Goal: Information Seeking & Learning: Learn about a topic

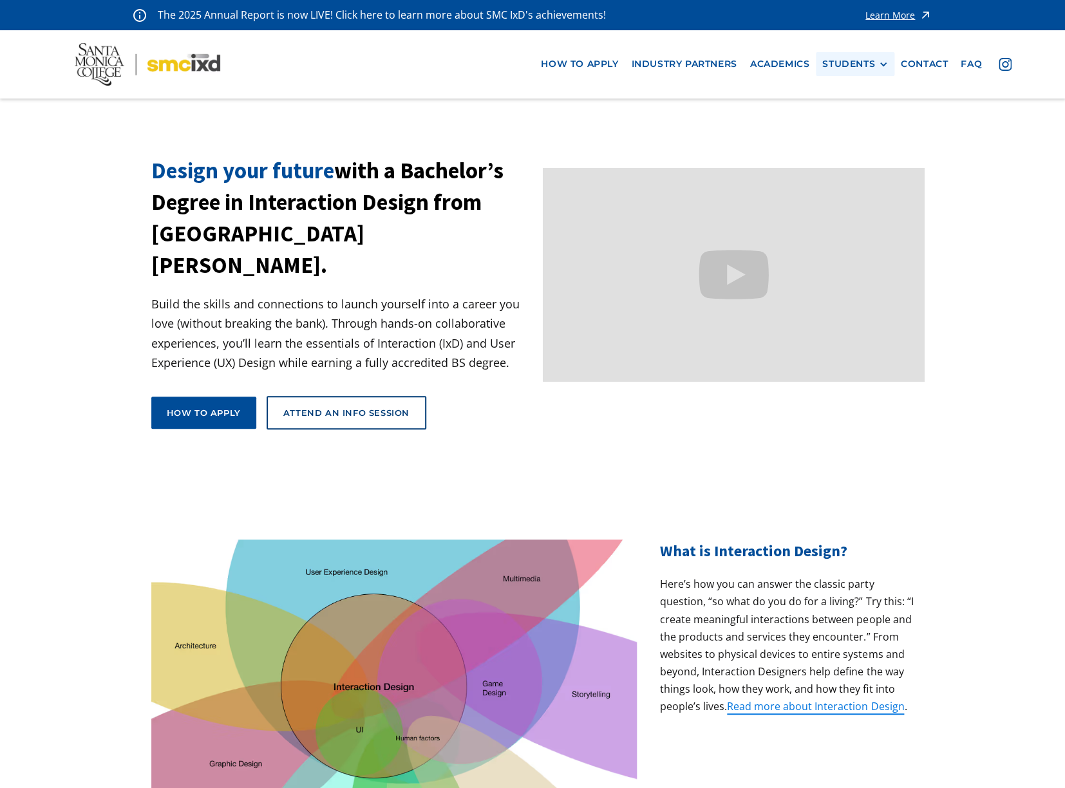
click at [849, 65] on div "STUDENTS" at bounding box center [848, 64] width 53 height 11
click at [854, 131] on link "Alumni" at bounding box center [880, 136] width 116 height 24
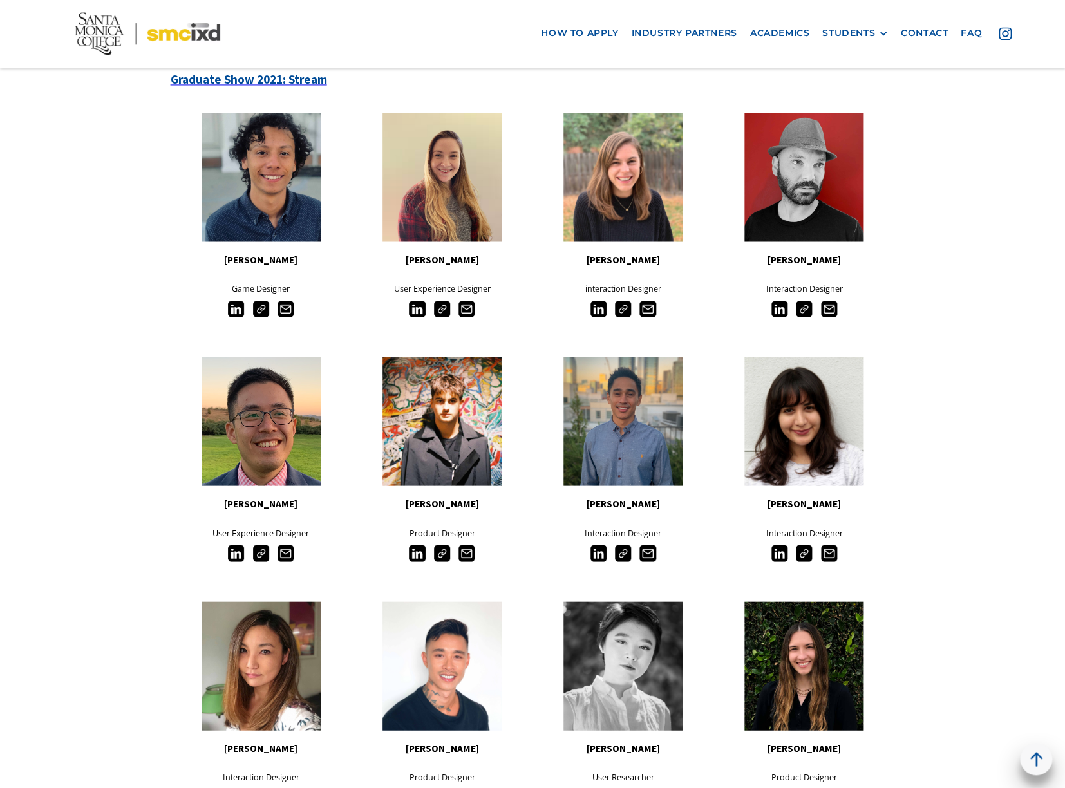
scroll to position [549, 0]
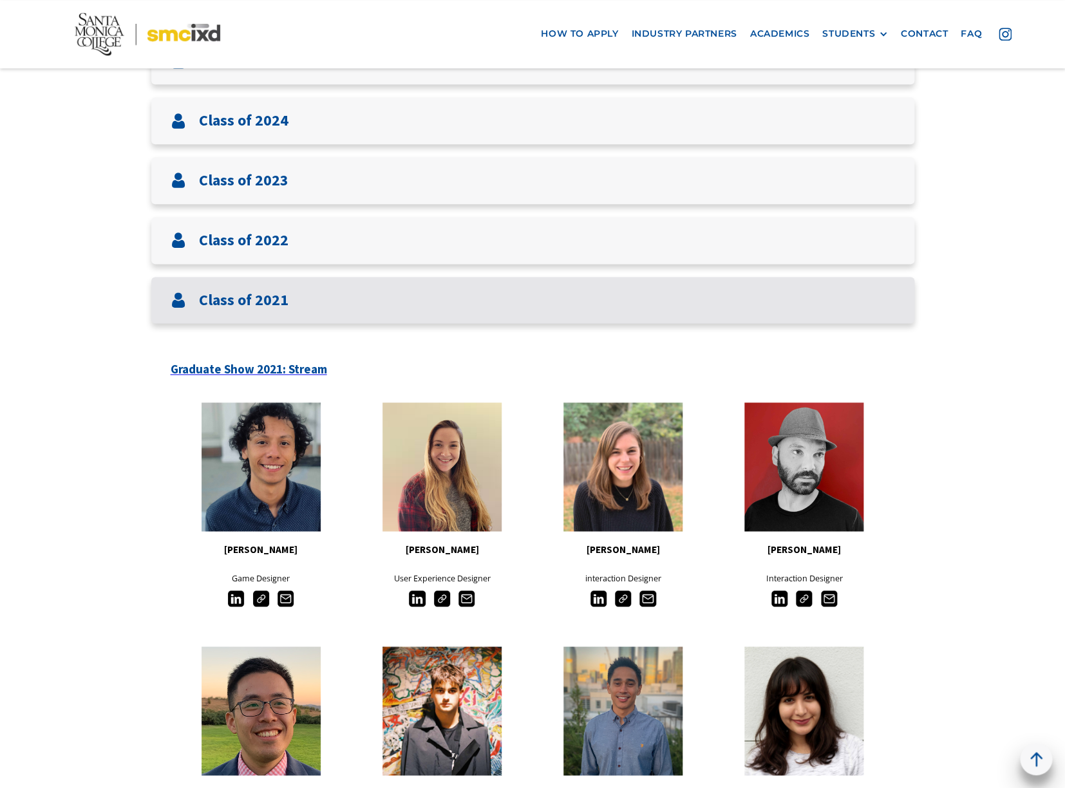
click at [258, 308] on h3 "Class of 2021" at bounding box center [244, 300] width 90 height 19
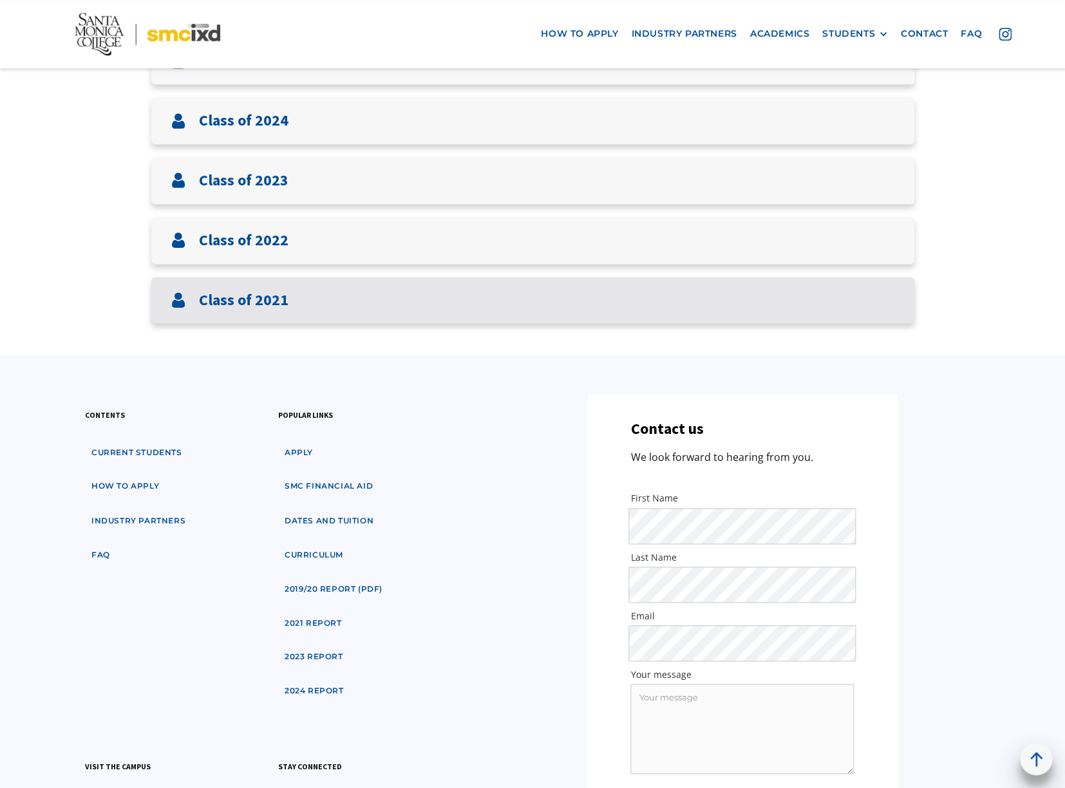
click at [264, 280] on div "Class of 2021" at bounding box center [532, 300] width 763 height 47
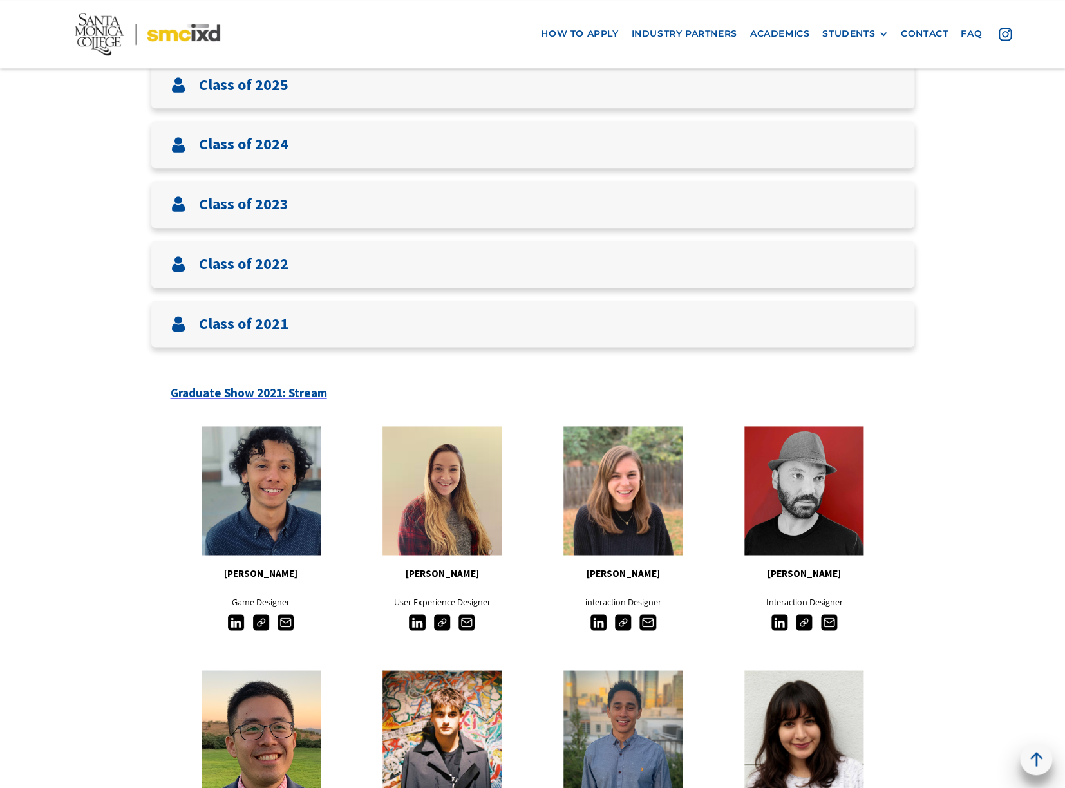
scroll to position [712, 0]
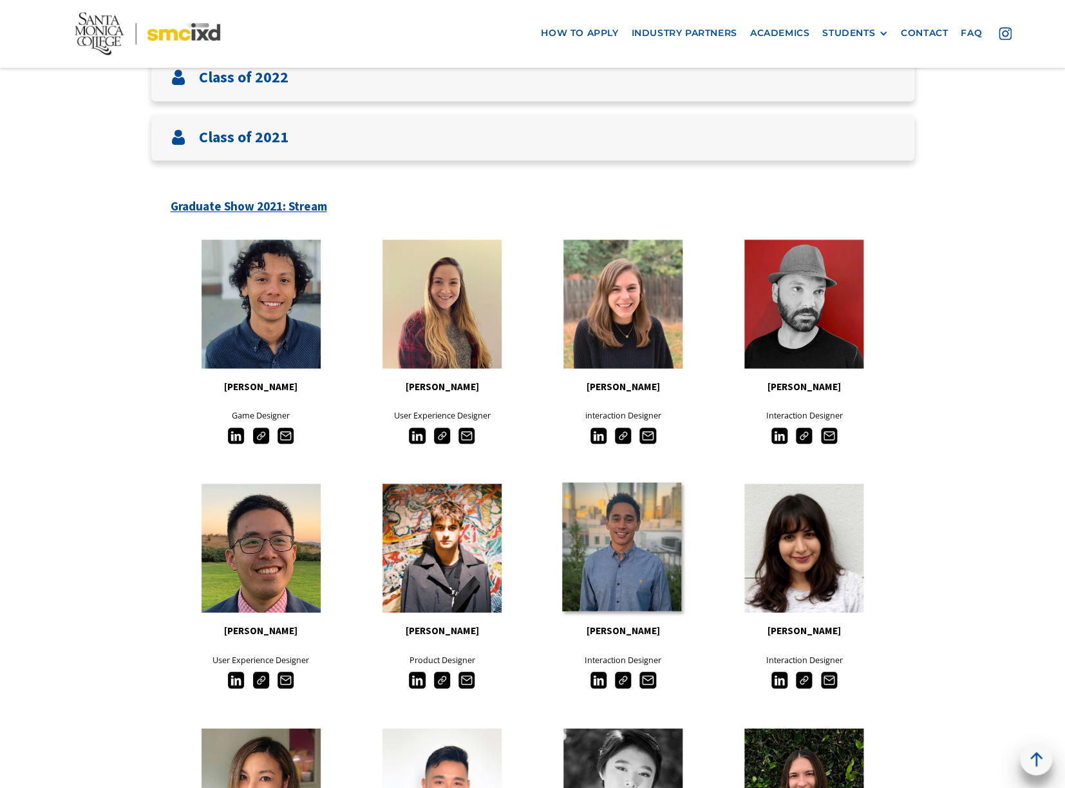
click at [622, 539] on link at bounding box center [621, 546] width 119 height 129
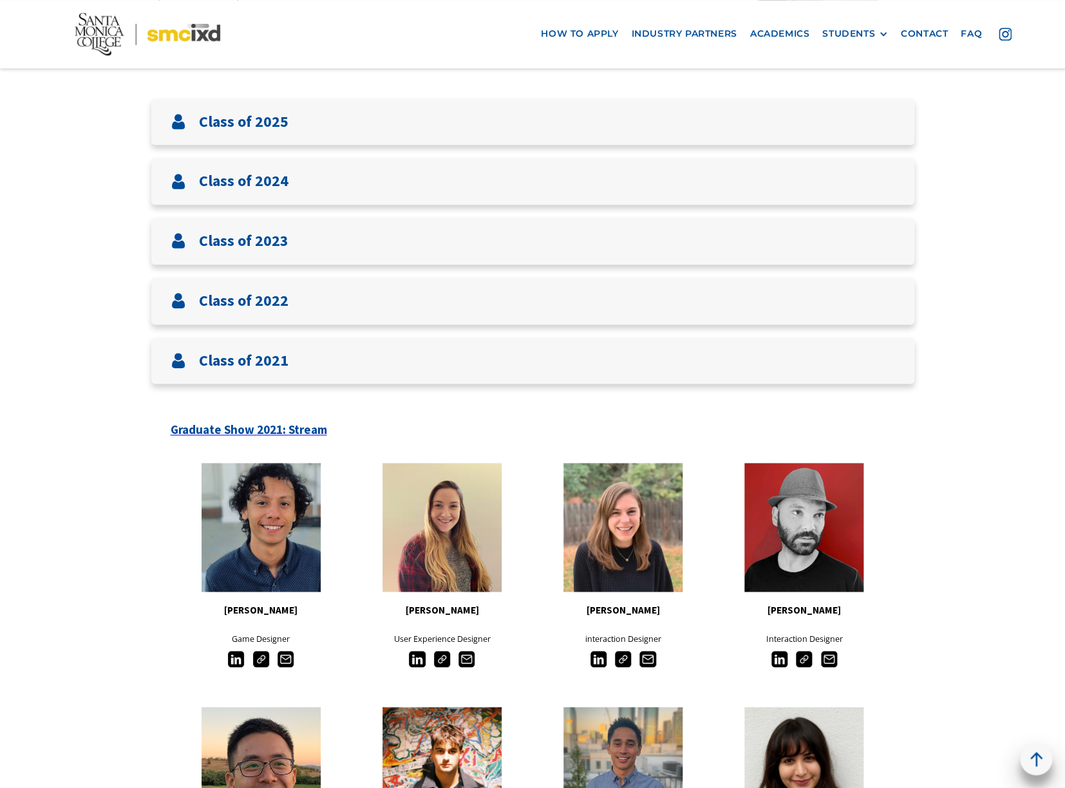
scroll to position [770, 0]
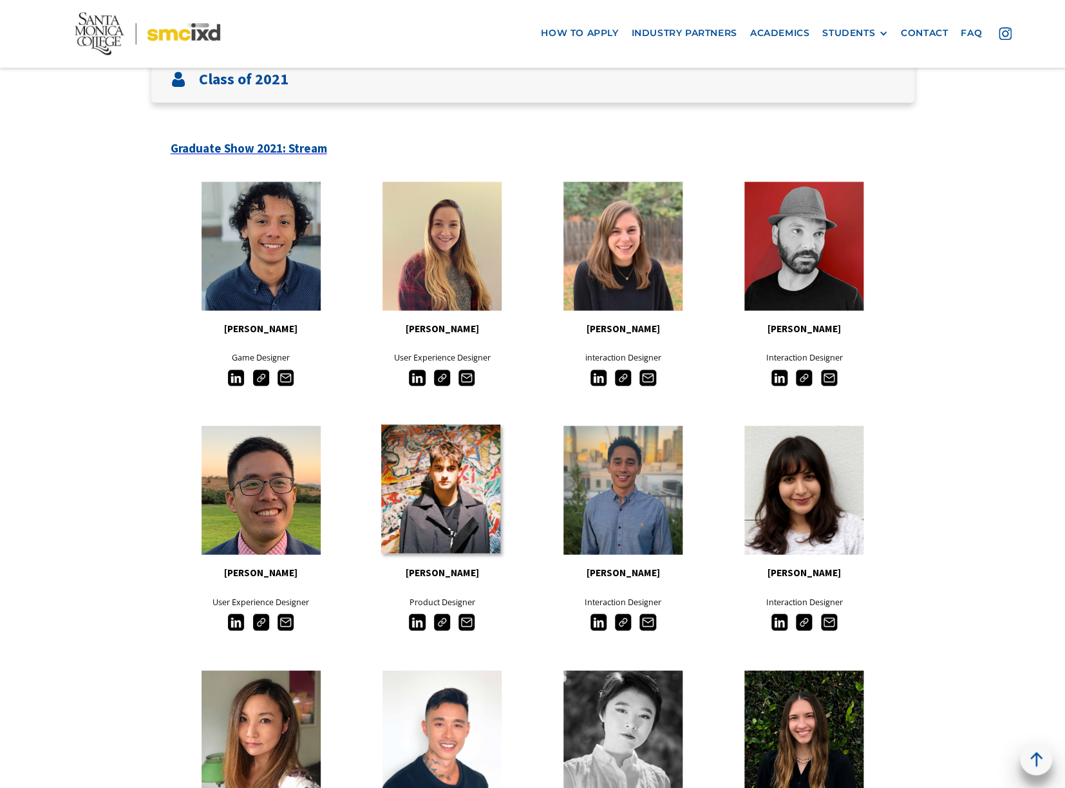
click at [432, 487] on link at bounding box center [440, 488] width 119 height 129
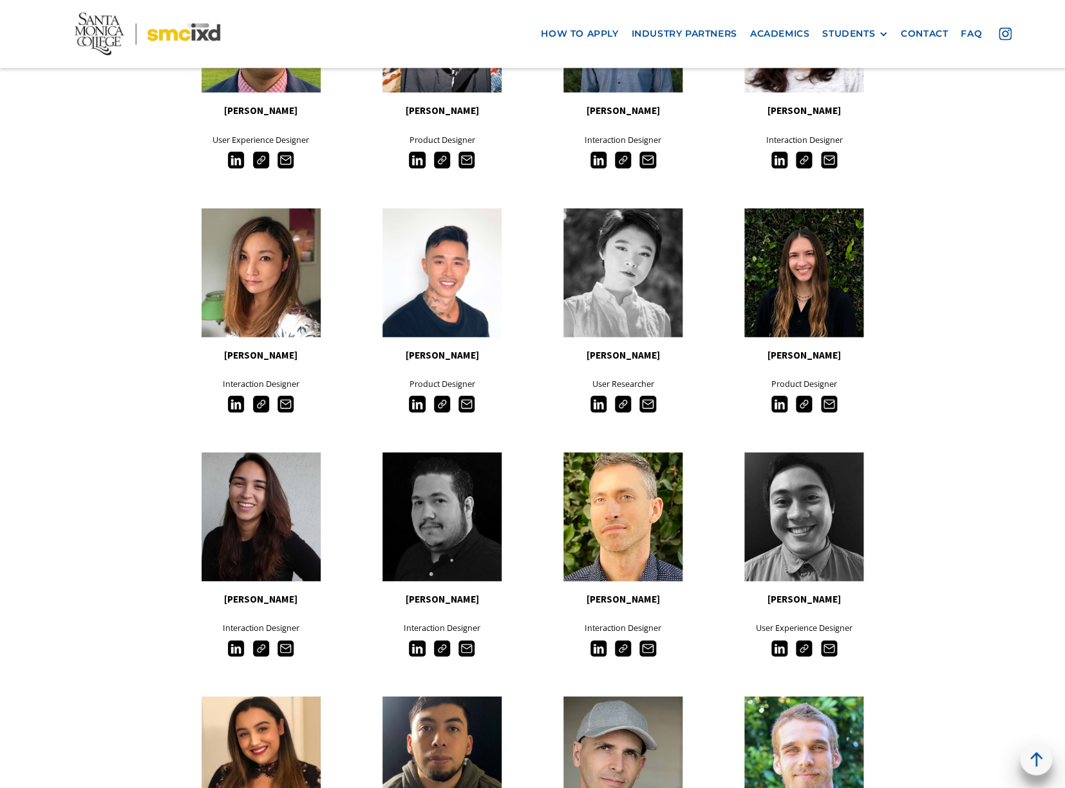
scroll to position [1240, 0]
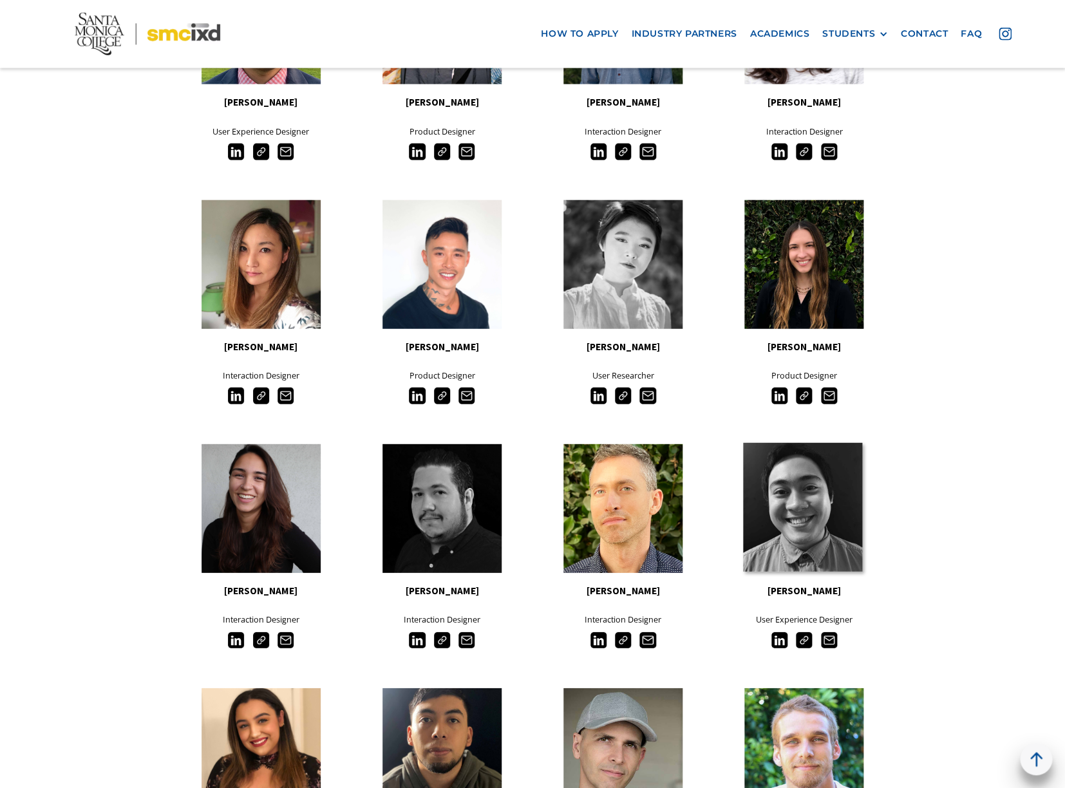
click at [813, 517] on link at bounding box center [802, 507] width 119 height 129
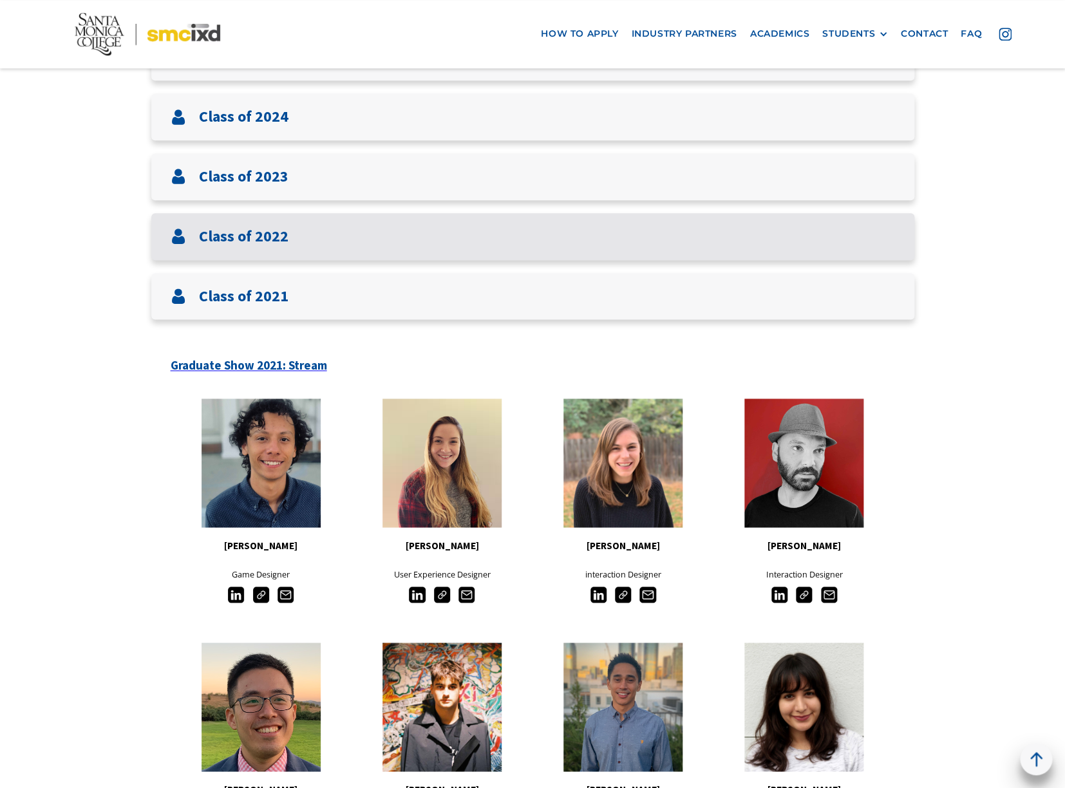
scroll to position [486, 0]
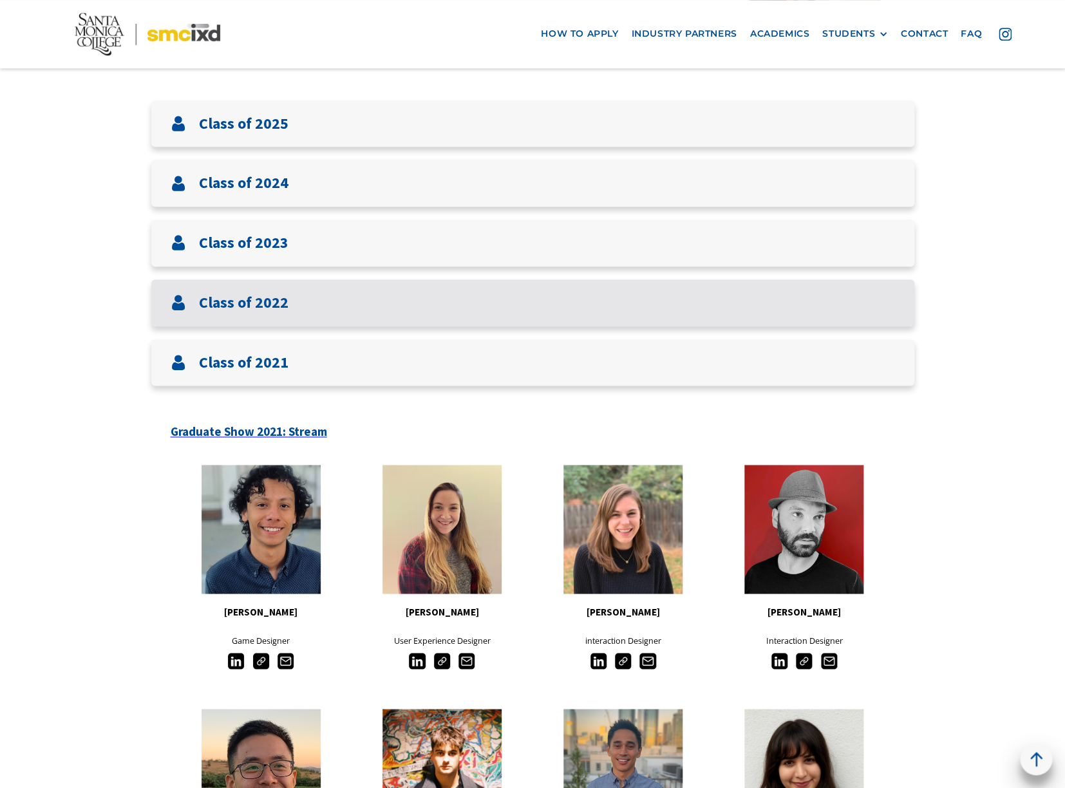
drag, startPoint x: 268, startPoint y: 305, endPoint x: 276, endPoint y: 308, distance: 8.8
click at [268, 306] on h3 "Class of 2022" at bounding box center [244, 303] width 90 height 19
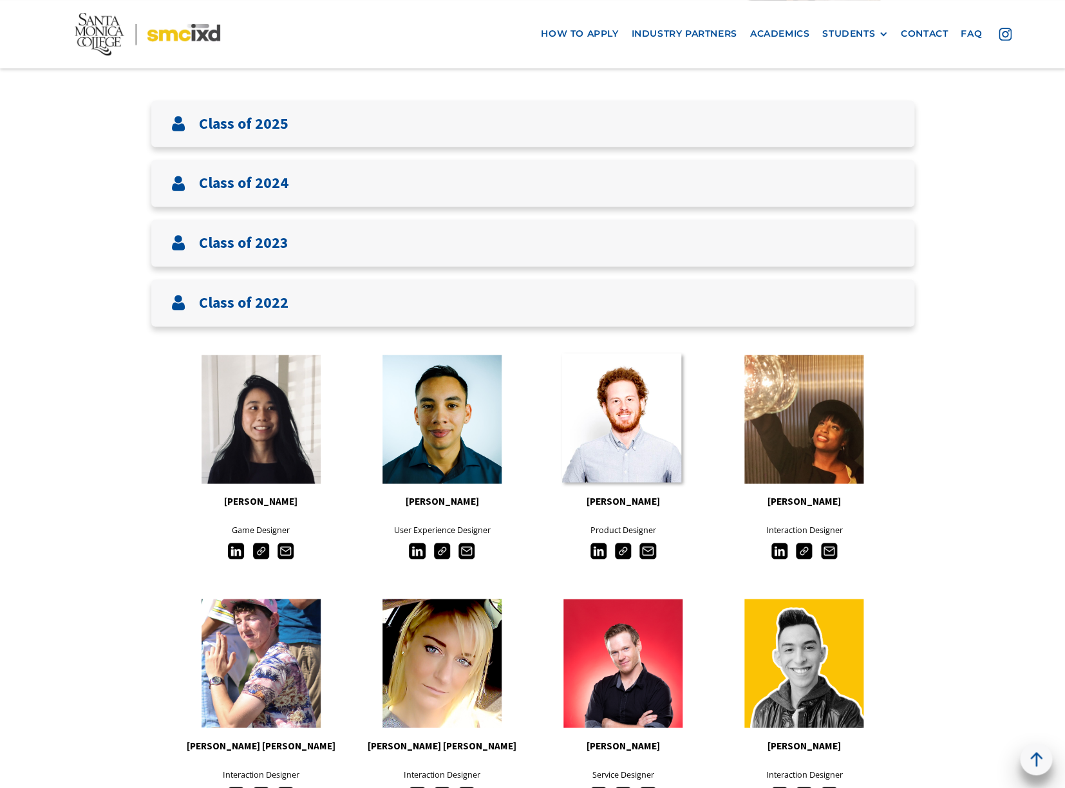
click at [611, 449] on link at bounding box center [621, 418] width 119 height 129
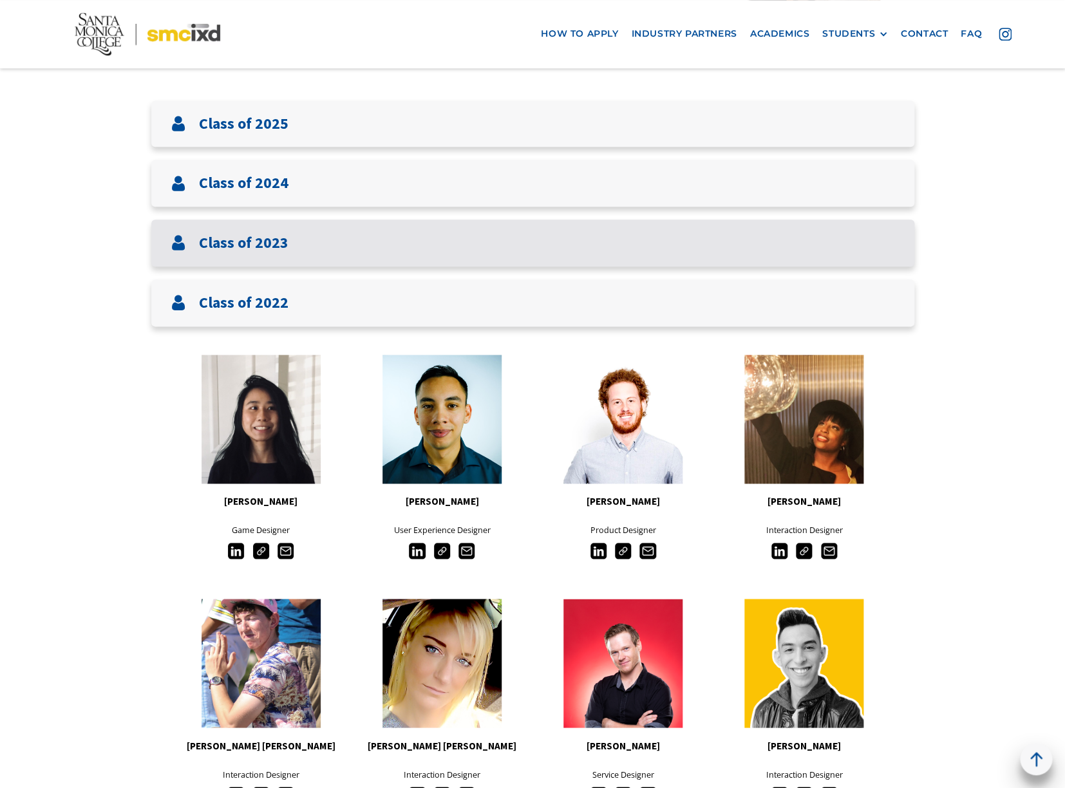
drag, startPoint x: 260, startPoint y: 252, endPoint x: 271, endPoint y: 260, distance: 14.3
click at [260, 252] on h3 "Class of 2023" at bounding box center [244, 243] width 90 height 19
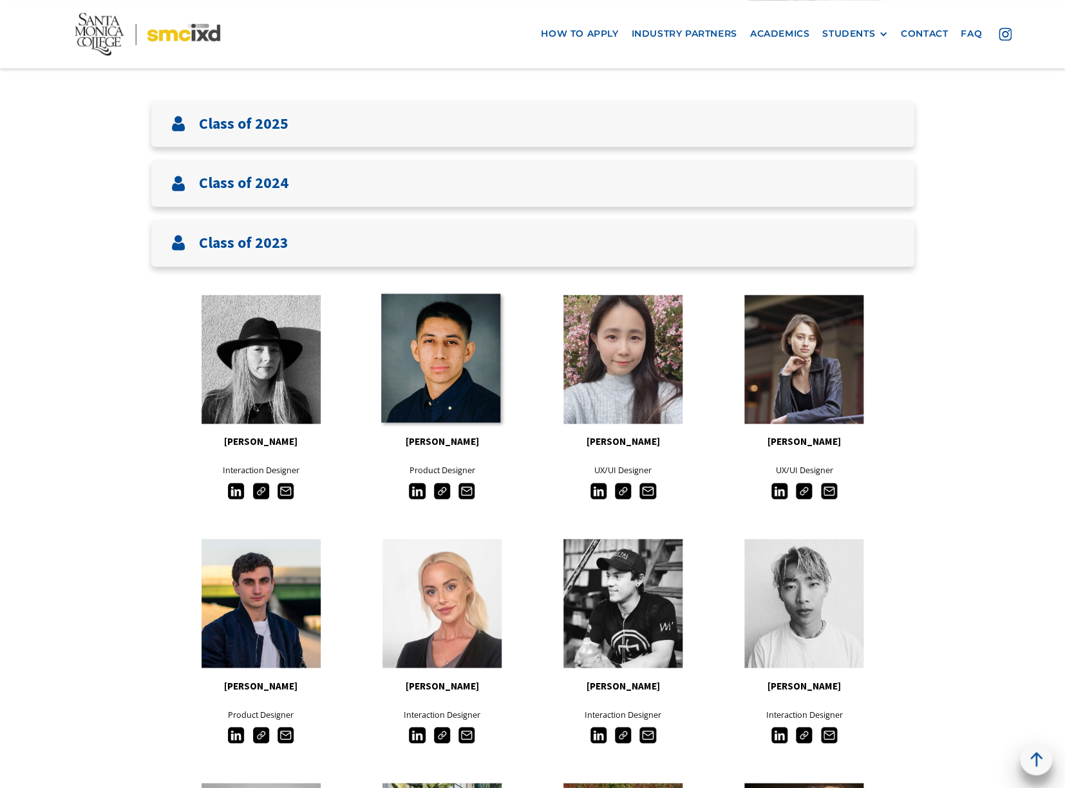
drag, startPoint x: 457, startPoint y: 375, endPoint x: 437, endPoint y: 384, distance: 21.1
click at [457, 375] on link at bounding box center [440, 358] width 119 height 129
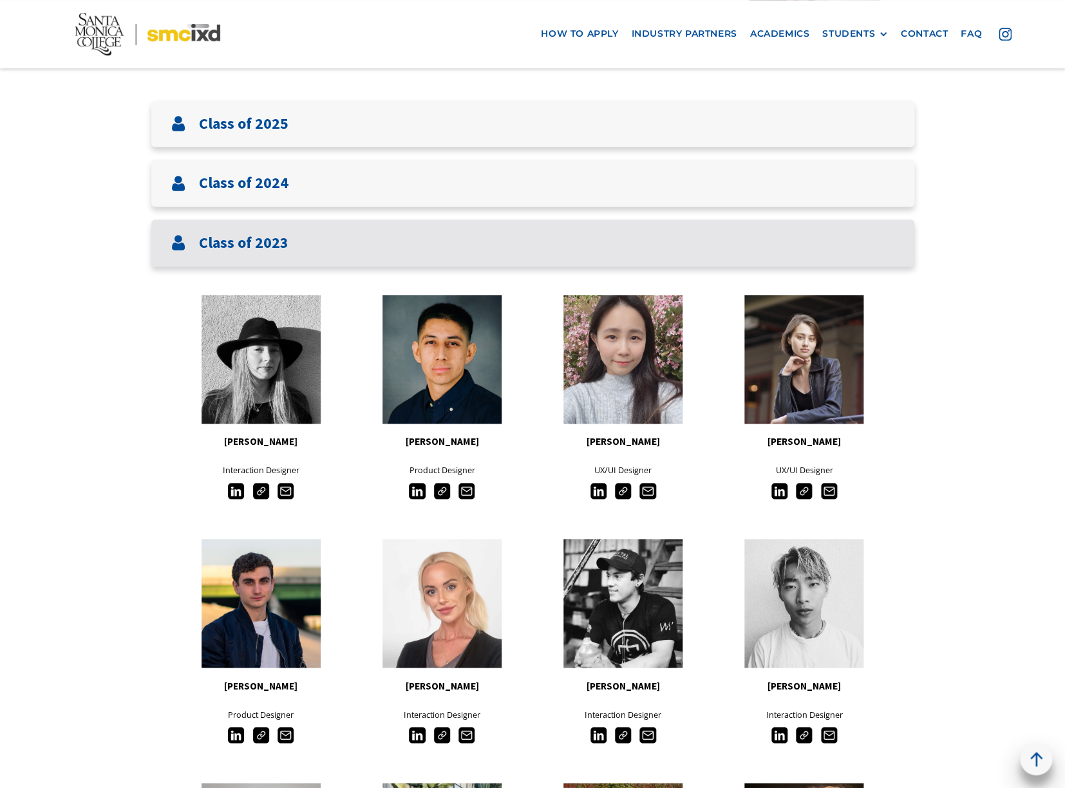
click at [265, 244] on h3 "Class of 2023" at bounding box center [244, 243] width 90 height 19
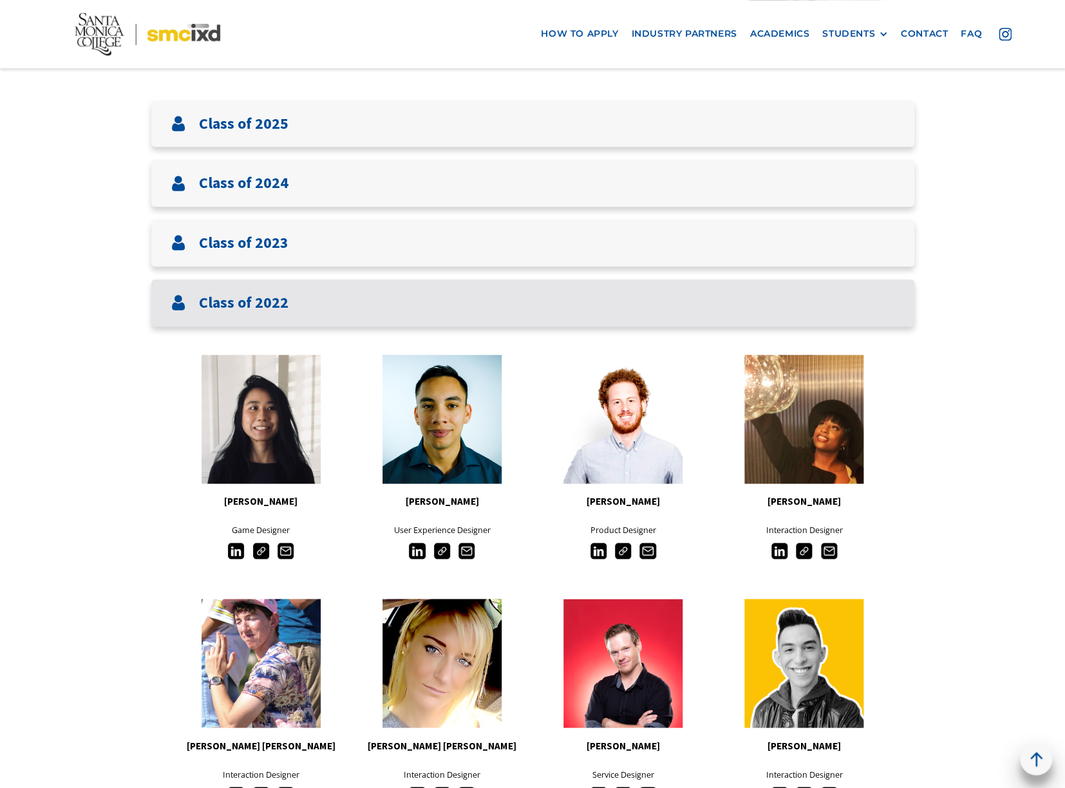
click at [241, 311] on h3 "Class of 2022" at bounding box center [244, 303] width 90 height 19
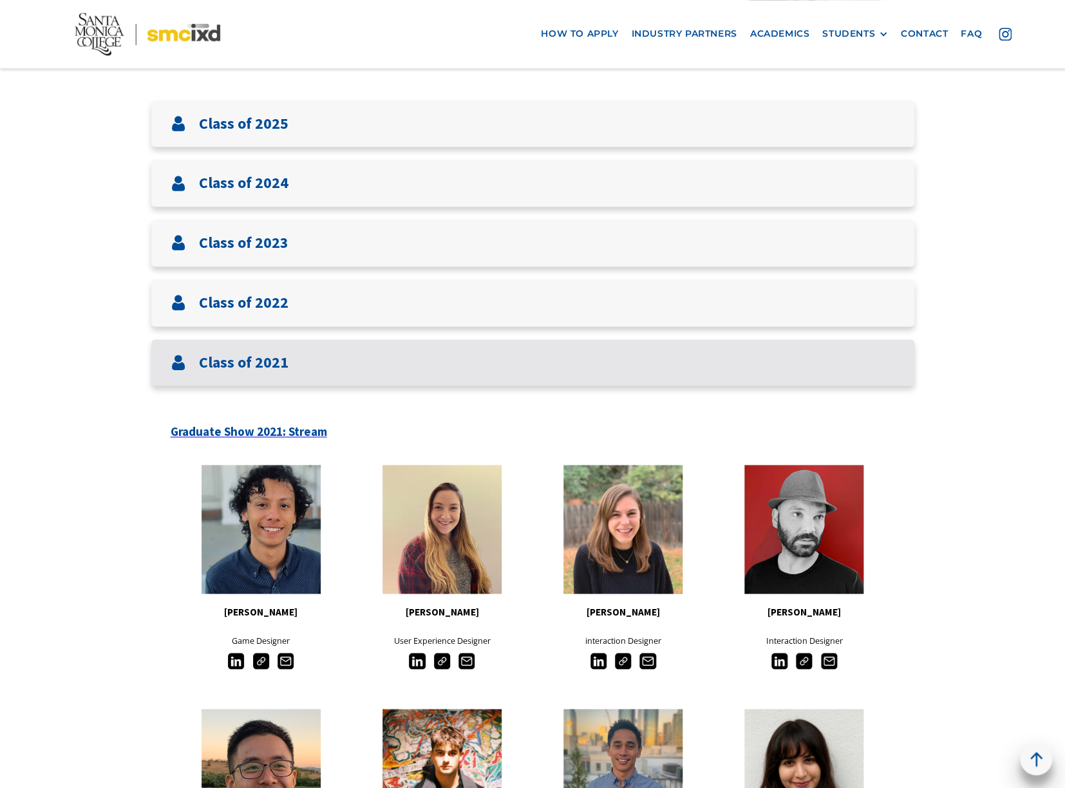
click at [243, 360] on h3 "Class of 2021" at bounding box center [244, 363] width 90 height 19
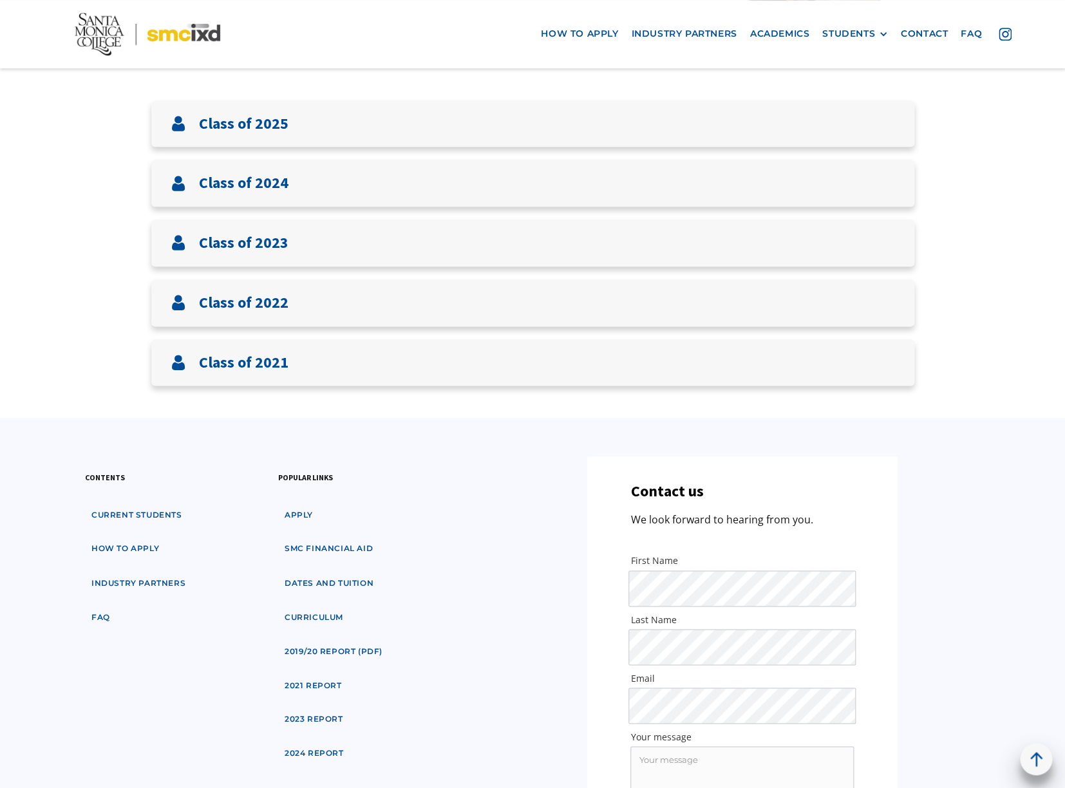
click at [178, 37] on img at bounding box center [148, 34] width 146 height 43
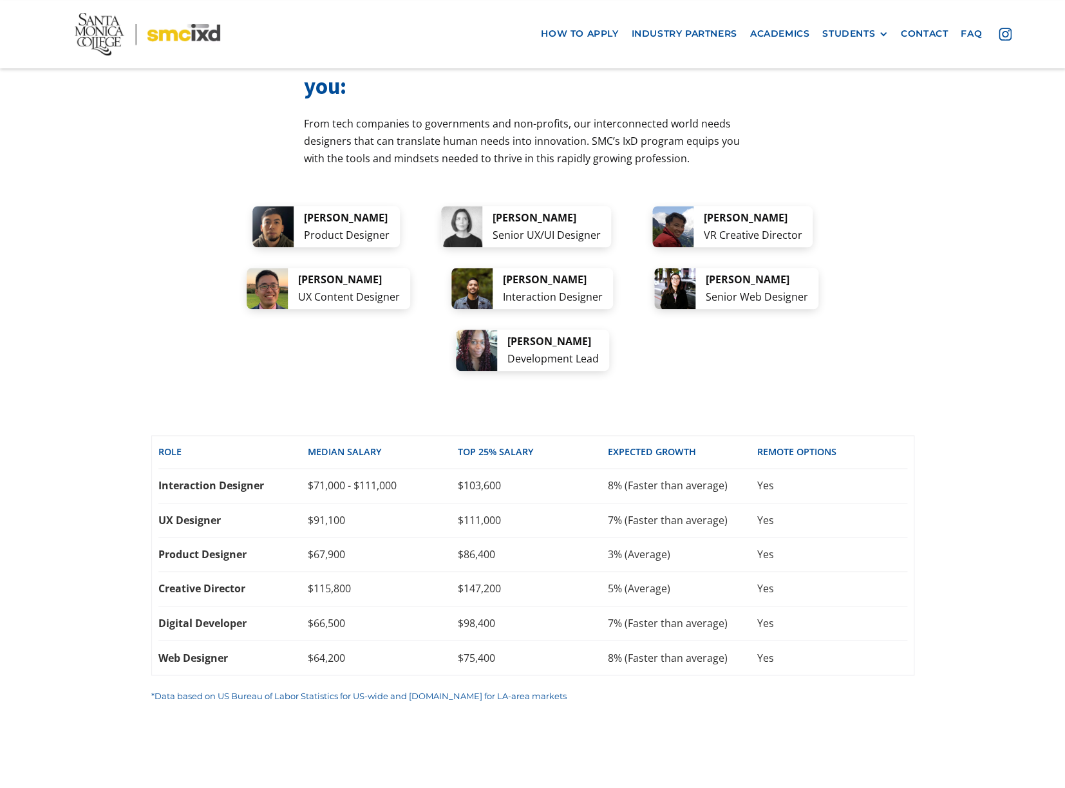
scroll to position [2472, 0]
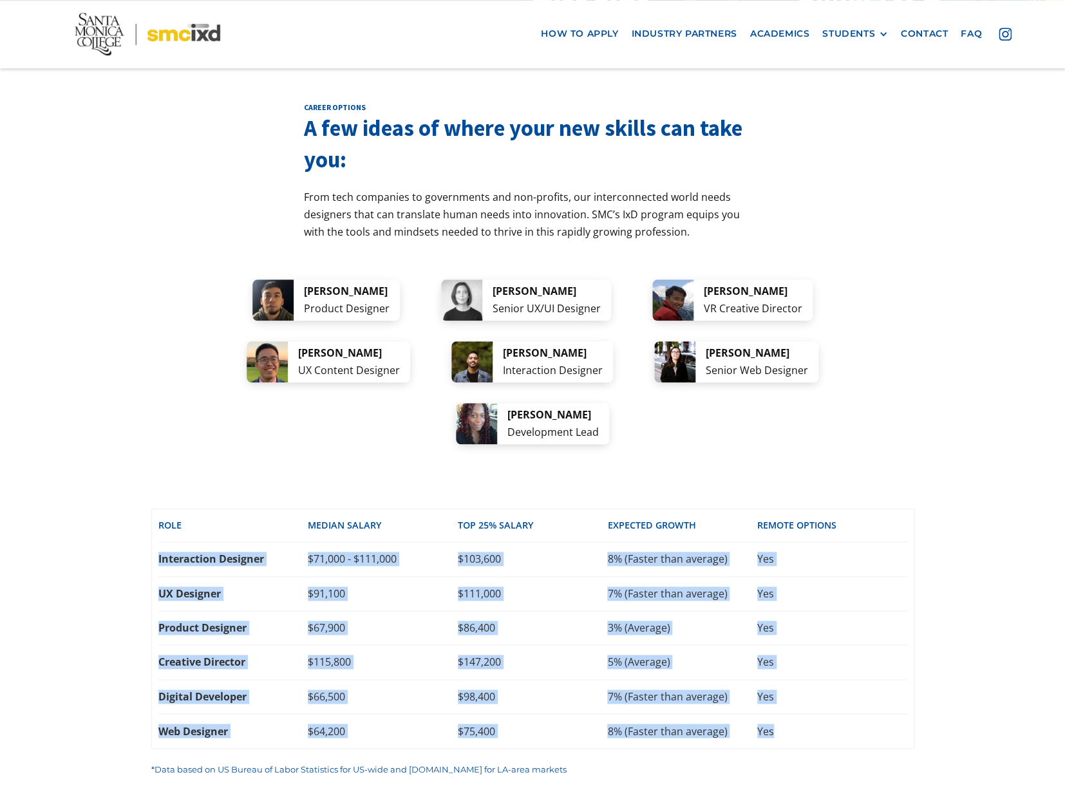
drag, startPoint x: 209, startPoint y: 467, endPoint x: 860, endPoint y: 649, distance: 676.6
click at [860, 649] on div "career options A few ideas of where your new skills can take you: From tech com…" at bounding box center [532, 432] width 1065 height 841
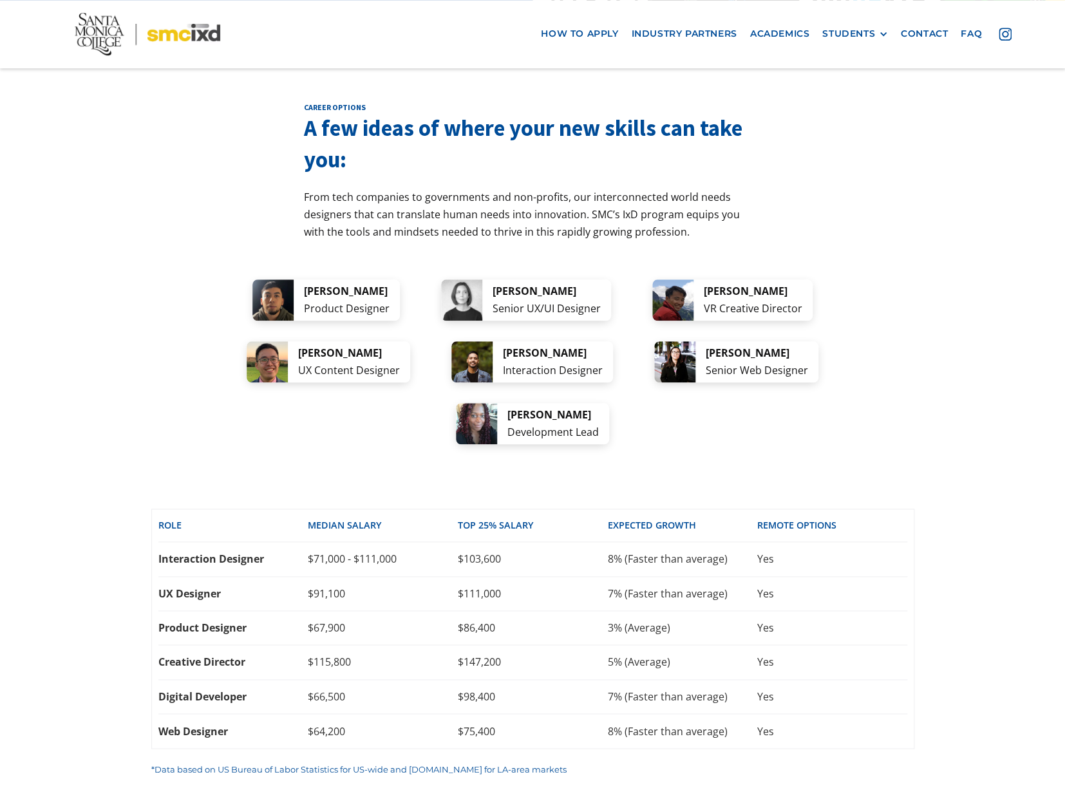
click at [945, 382] on div "career options A few ideas of where your new skills can take you: From tech com…" at bounding box center [532, 432] width 1065 height 841
click at [151, 216] on div "career options A few ideas of where your new skills can take you: From tech com…" at bounding box center [532, 432] width 1065 height 841
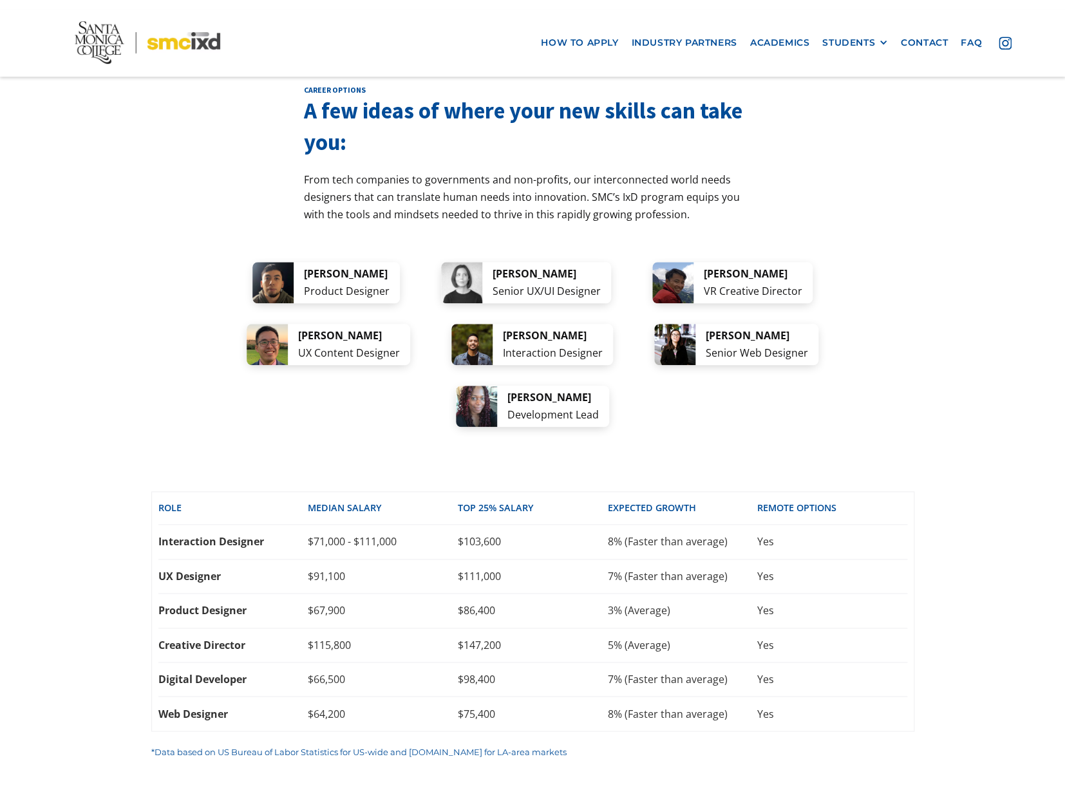
scroll to position [2498, 0]
